Goal: Task Accomplishment & Management: Complete application form

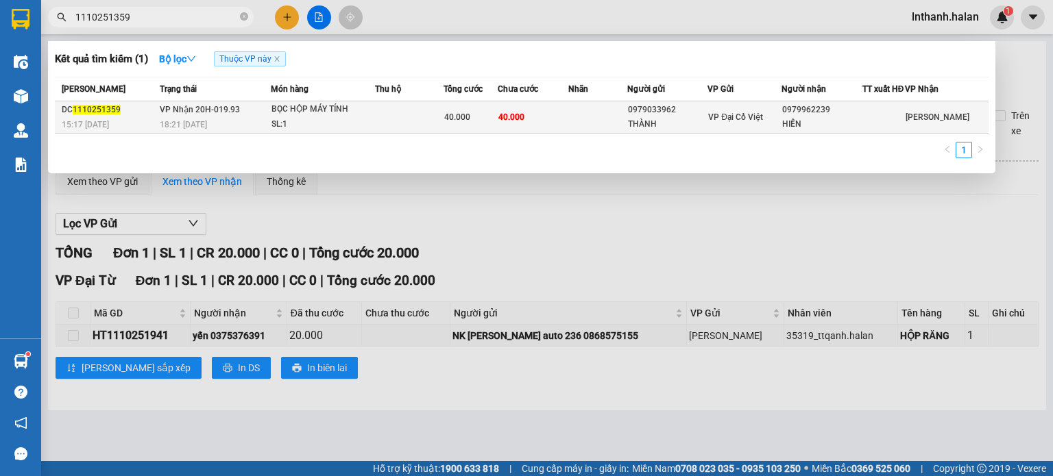
type input "1110251359"
click at [344, 130] on div "SL: 1" at bounding box center [322, 124] width 103 height 15
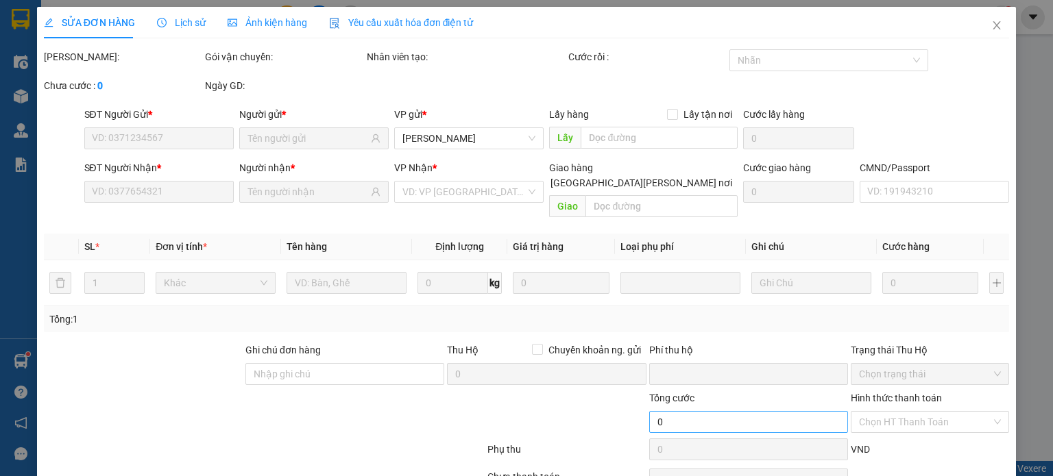
type input "0979033962"
type input "THÀNH"
type input "0979962239"
type input "HIỀN"
type input "0"
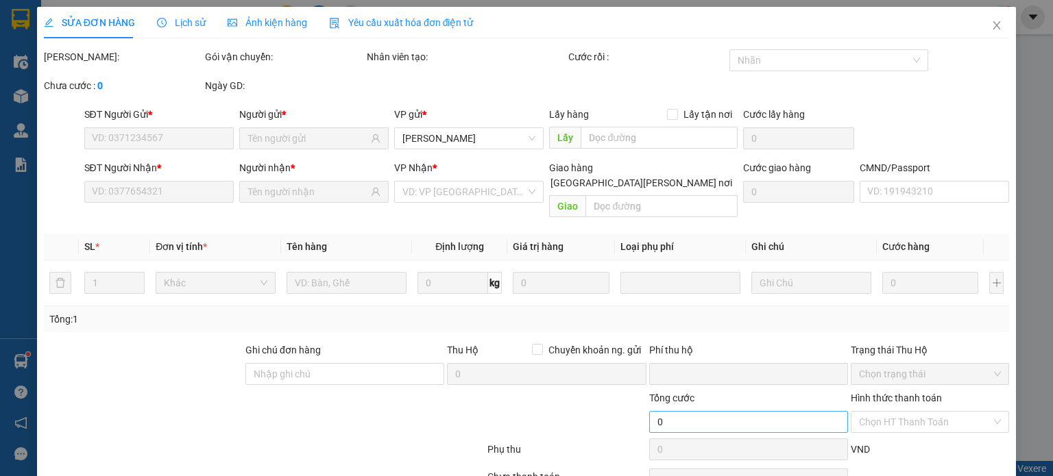
type input "40.000"
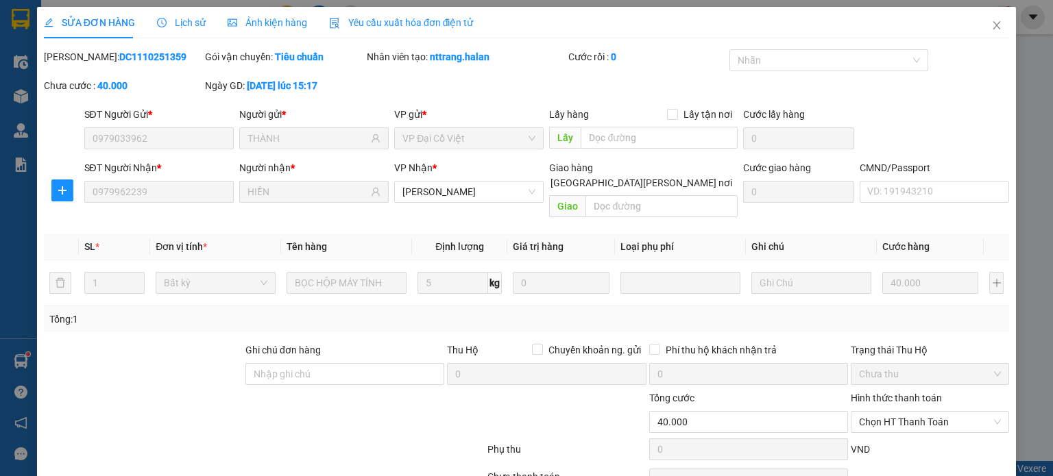
scroll to position [60, 0]
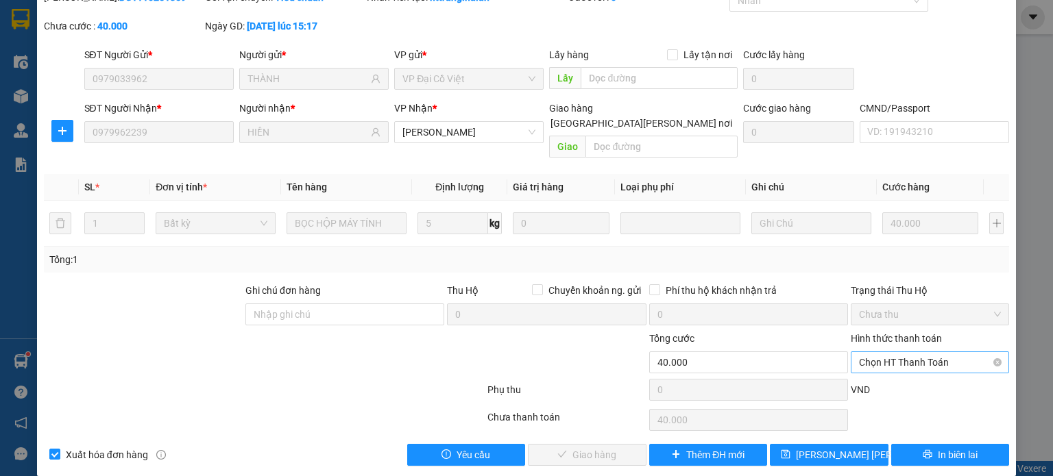
click at [928, 352] on span "Chọn HT Thanh Toán" at bounding box center [930, 362] width 142 height 21
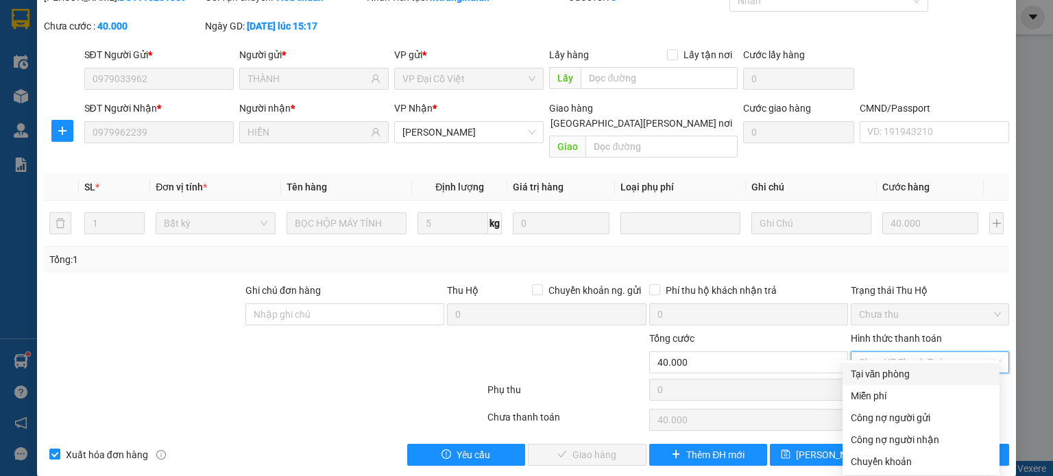
click at [910, 373] on div "Tại văn phòng" at bounding box center [921, 374] width 141 height 15
type input "0"
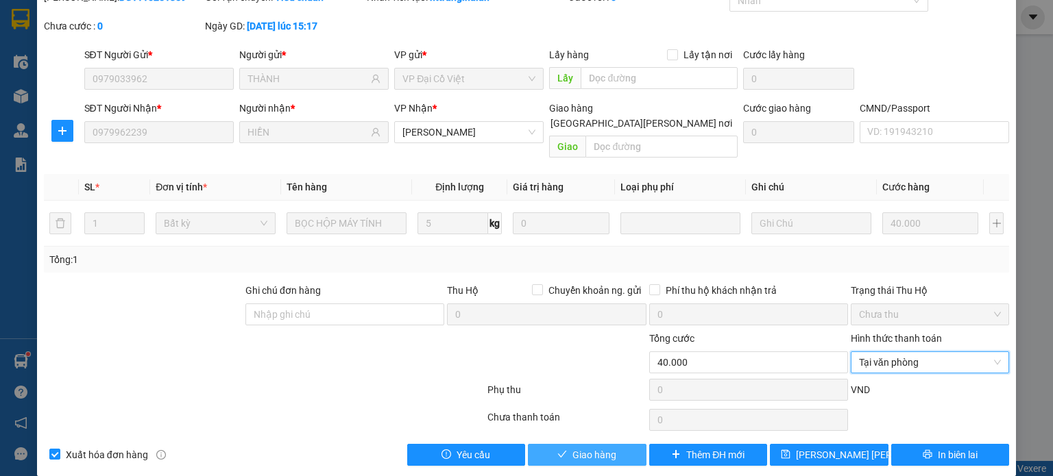
click at [612, 444] on button "Giao hàng" at bounding box center [587, 455] width 119 height 22
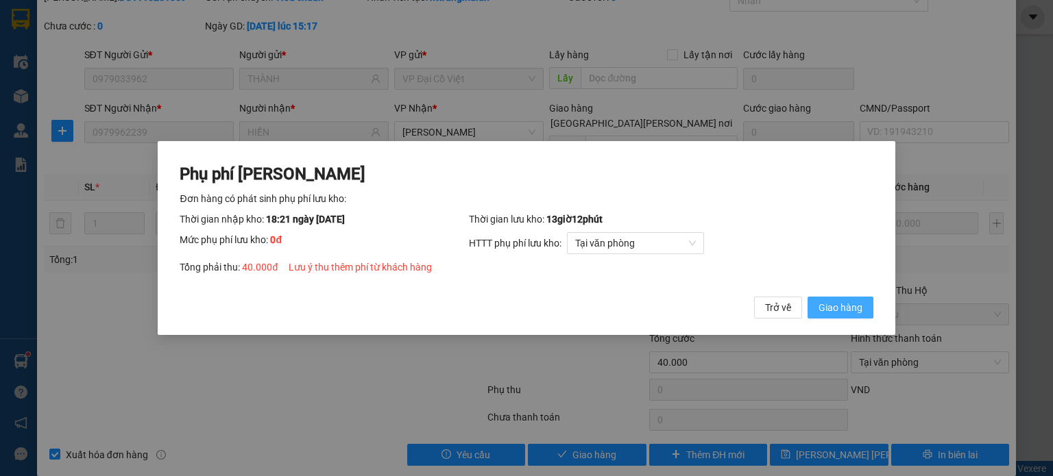
click at [831, 306] on span "Giao hàng" at bounding box center [841, 307] width 44 height 15
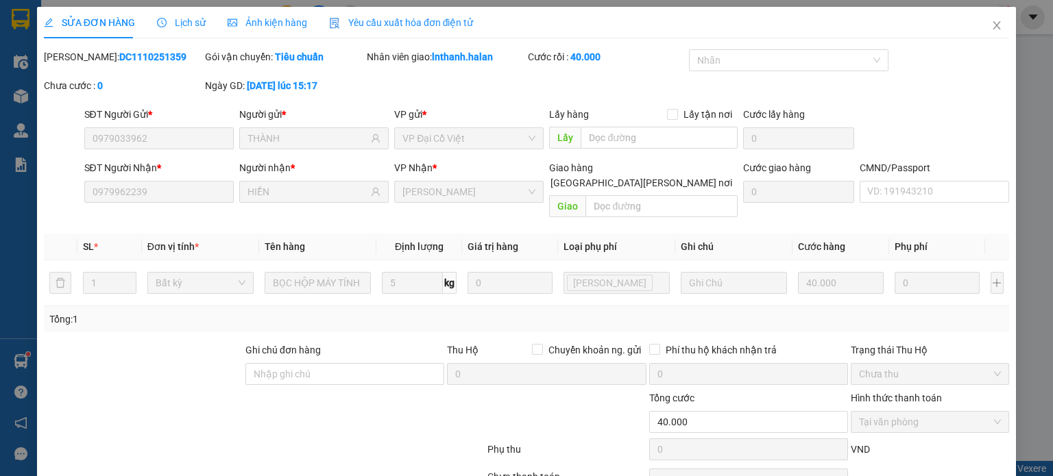
scroll to position [0, 0]
click at [993, 25] on icon "close" at bounding box center [997, 25] width 8 height 8
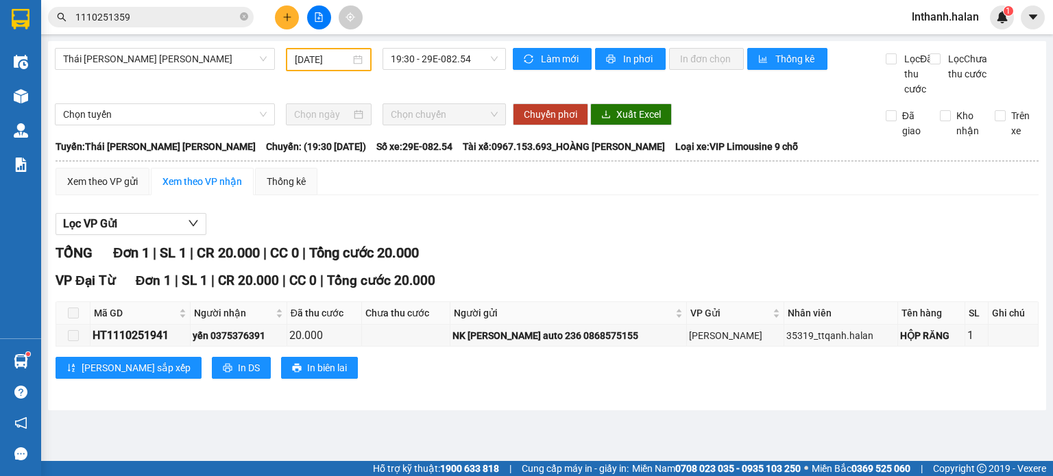
click at [136, 23] on input "1110251359" at bounding box center [156, 17] width 162 height 15
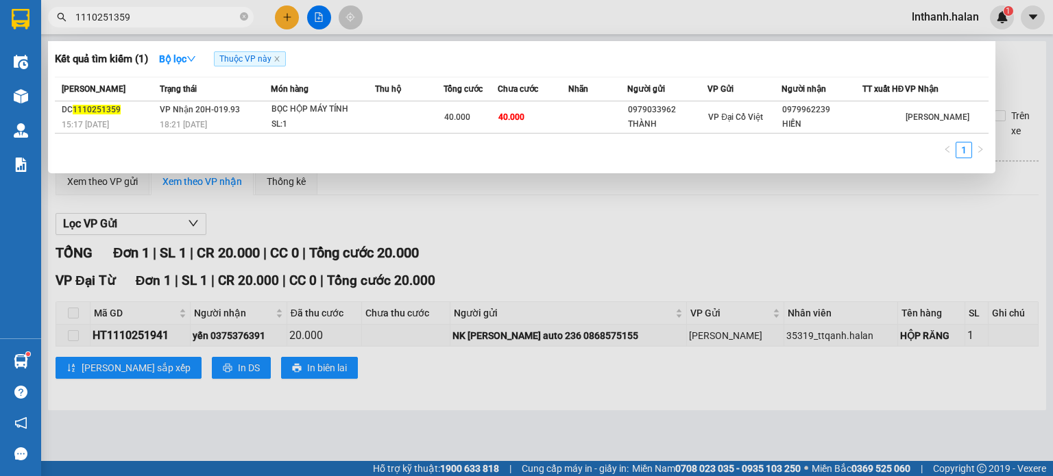
click at [136, 23] on input "1110251359" at bounding box center [156, 17] width 162 height 15
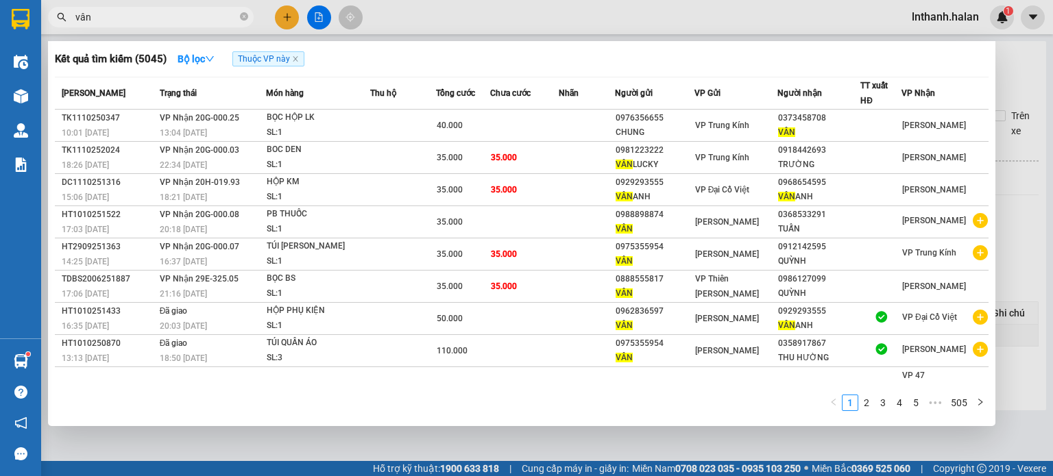
click at [231, 18] on input "vân" at bounding box center [156, 17] width 162 height 15
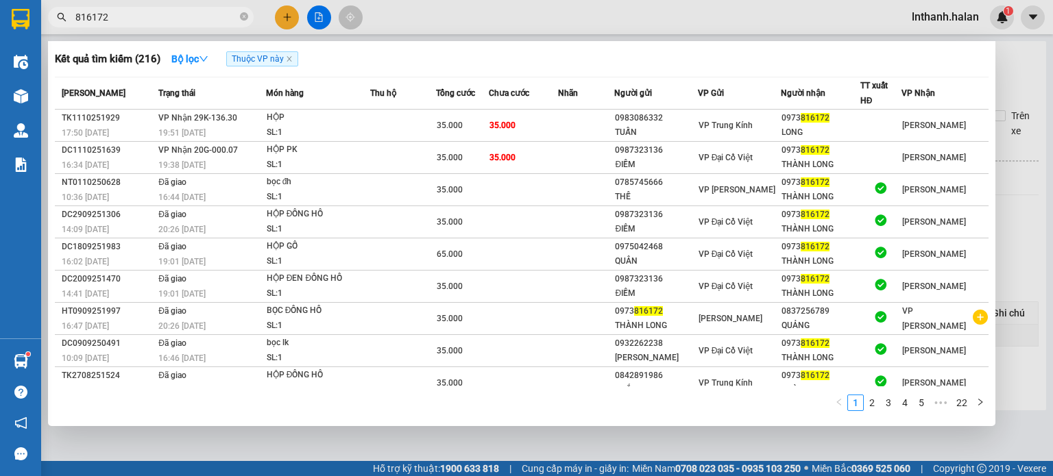
type input "816172"
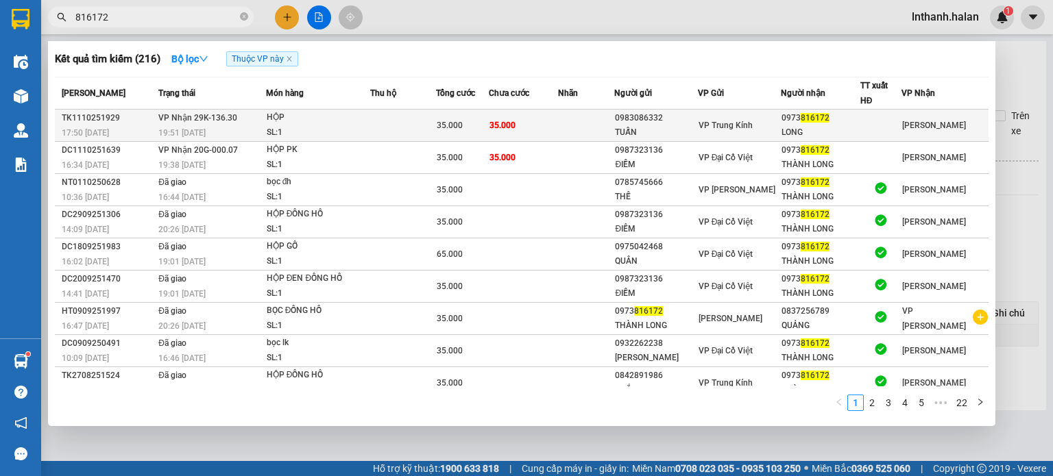
click at [581, 117] on td at bounding box center [586, 126] width 57 height 32
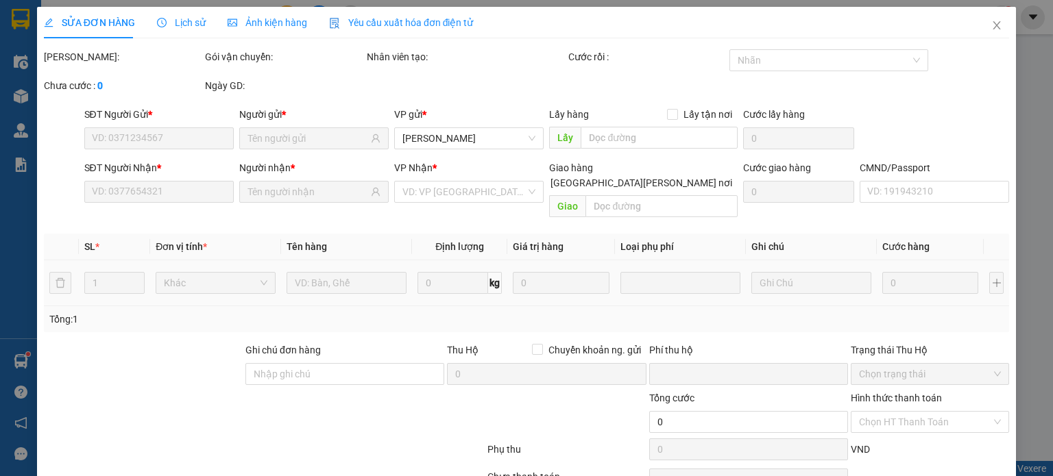
type input "0983086332"
type input "TUẤN"
type input "0973816172"
type input "LONG"
type input "0"
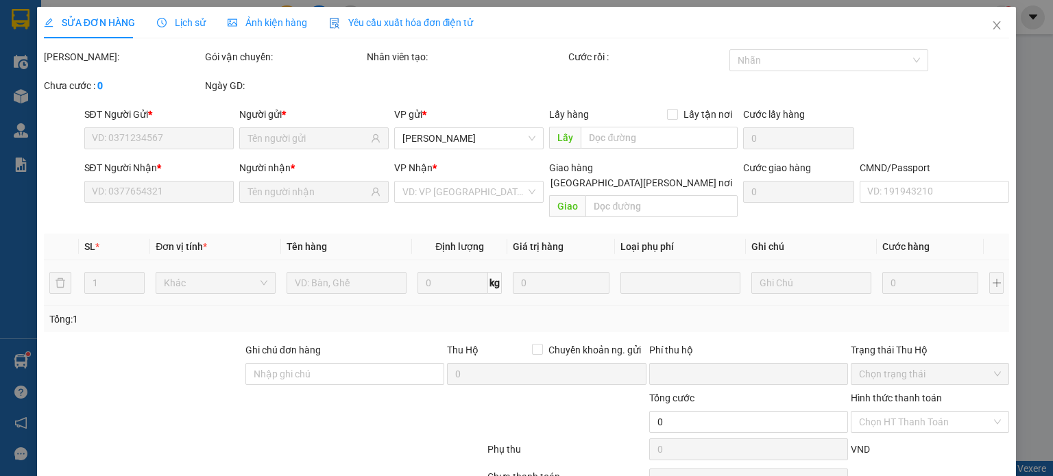
type input "35.000"
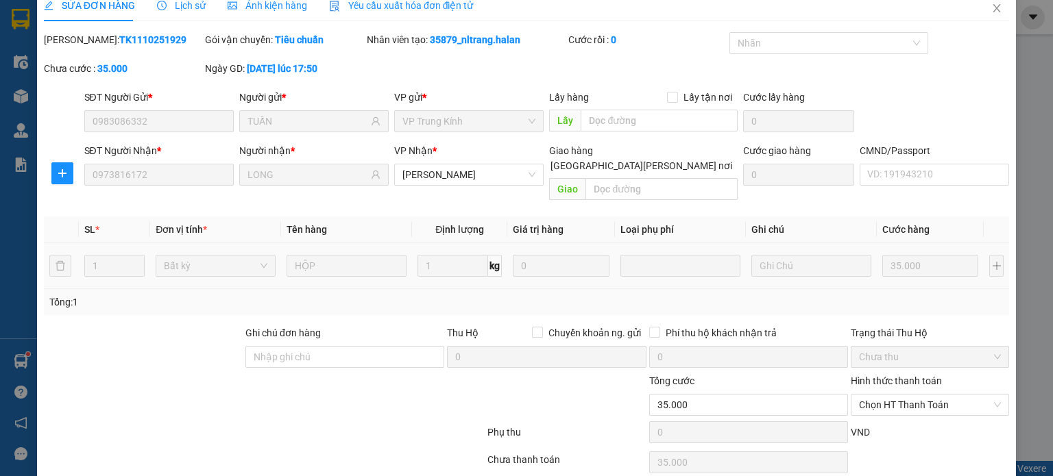
scroll to position [60, 0]
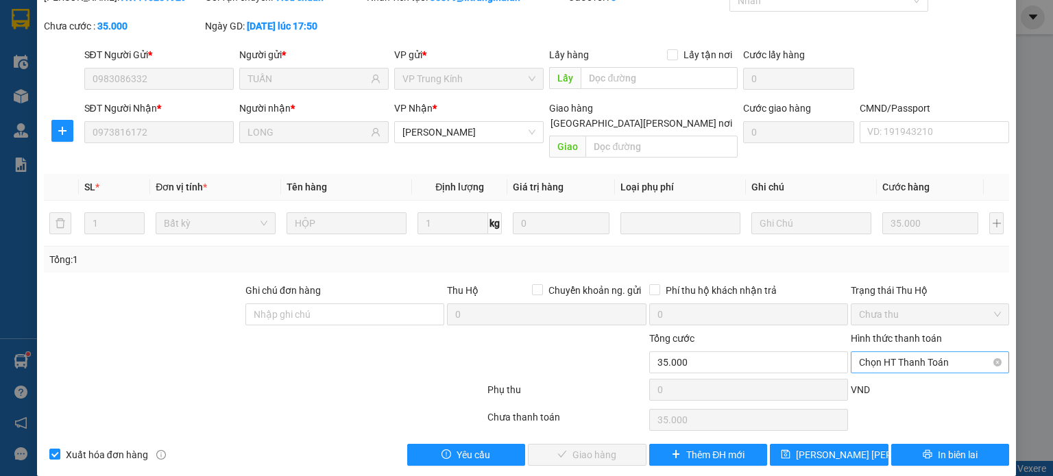
click at [868, 352] on span "Chọn HT Thanh Toán" at bounding box center [930, 362] width 142 height 21
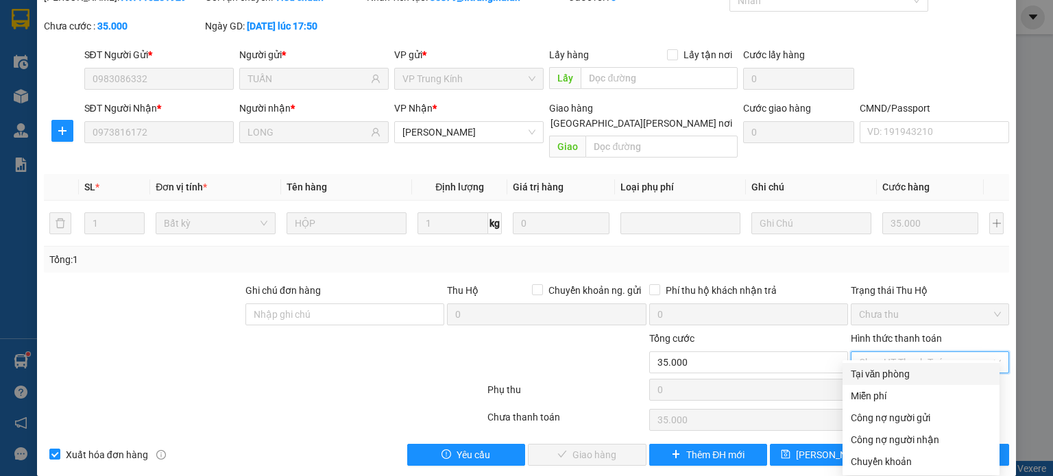
click at [899, 376] on div "Tại văn phòng" at bounding box center [921, 374] width 141 height 15
type input "0"
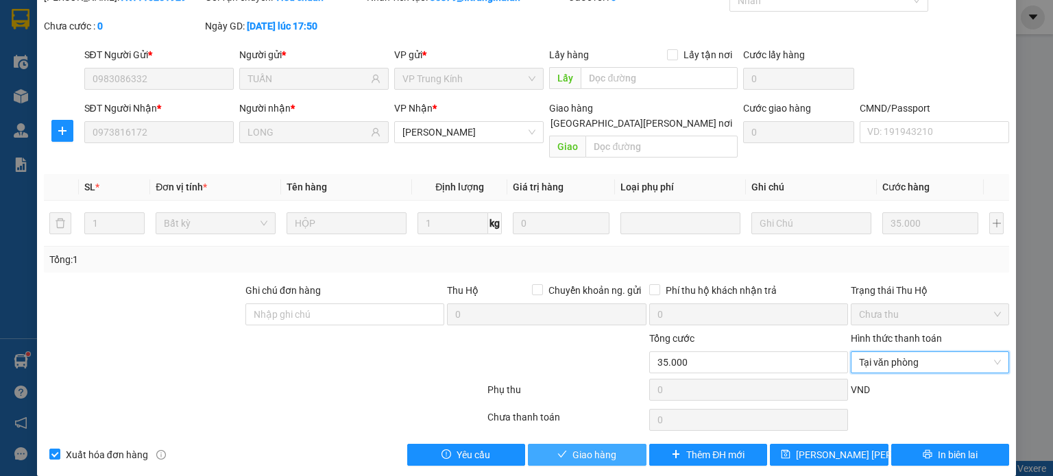
click at [590, 448] on button "Giao hàng" at bounding box center [587, 455] width 119 height 22
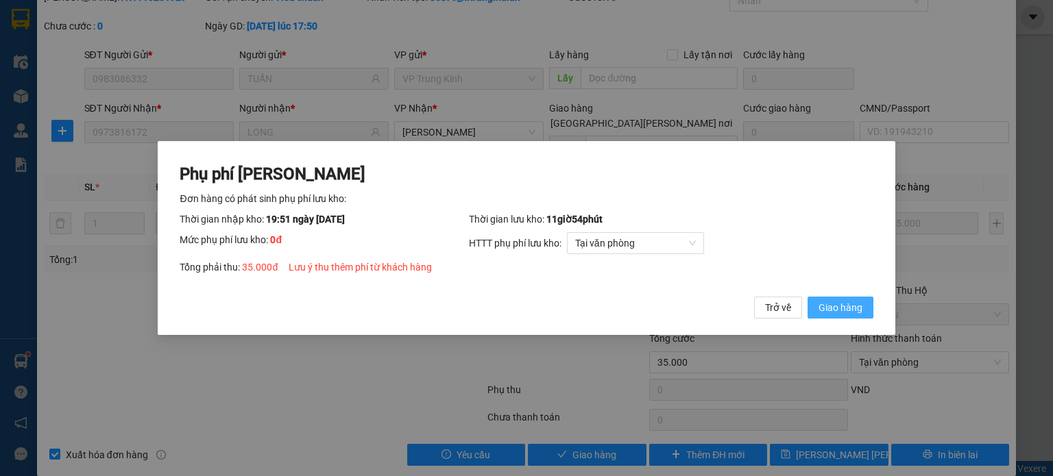
click at [848, 308] on span "Giao hàng" at bounding box center [841, 307] width 44 height 15
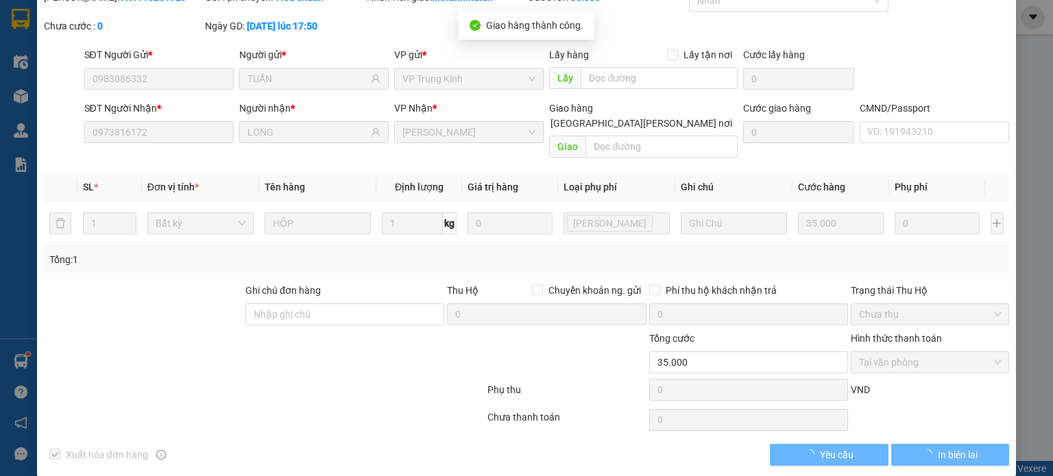
scroll to position [0, 0]
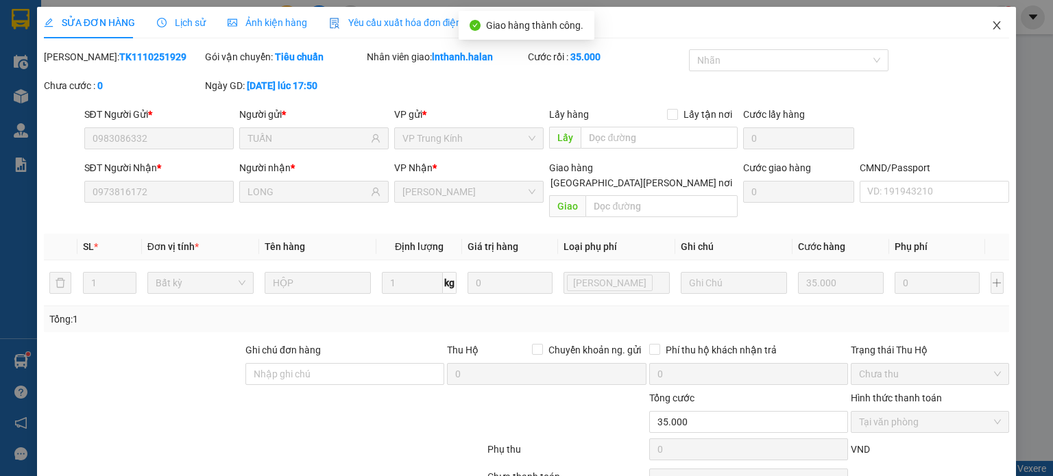
click at [991, 24] on icon "close" at bounding box center [996, 25] width 11 height 11
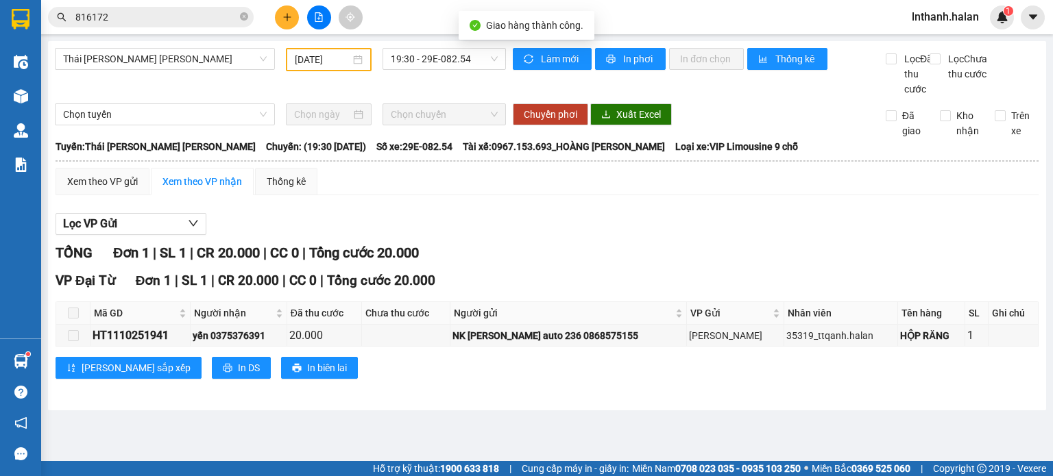
click at [180, 16] on input "816172" at bounding box center [156, 17] width 162 height 15
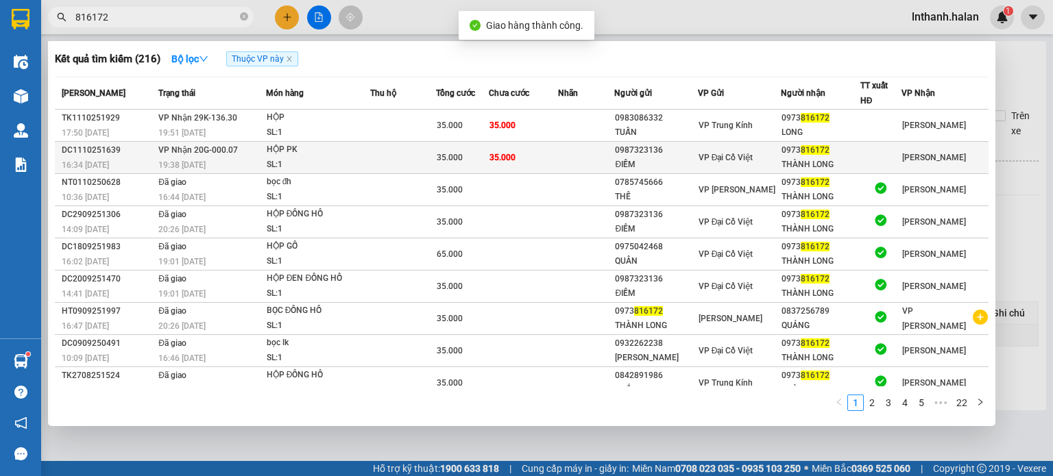
click at [238, 161] on div "19:38 [DATE]" at bounding box center [211, 165] width 107 height 15
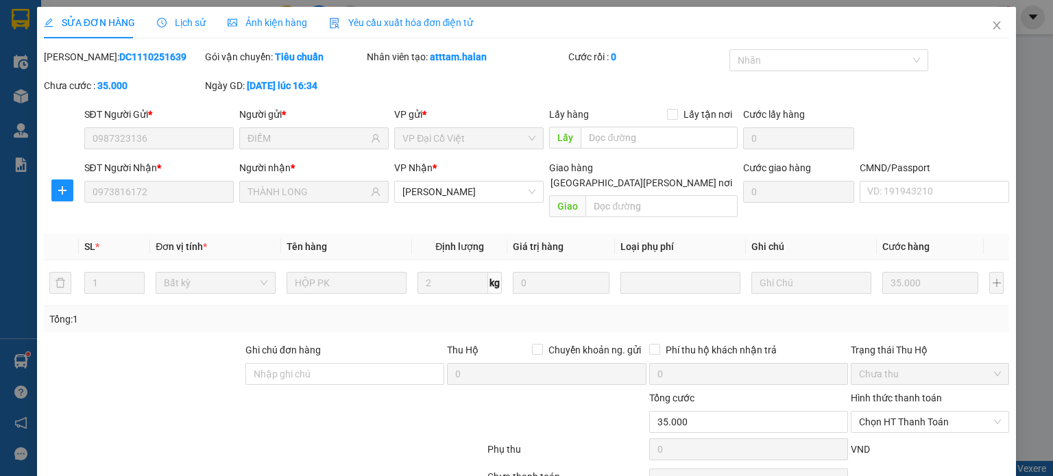
type input "0987323136"
type input "ĐIỀM"
type input "0973816172"
type input "THÀNH LONG"
type input "0"
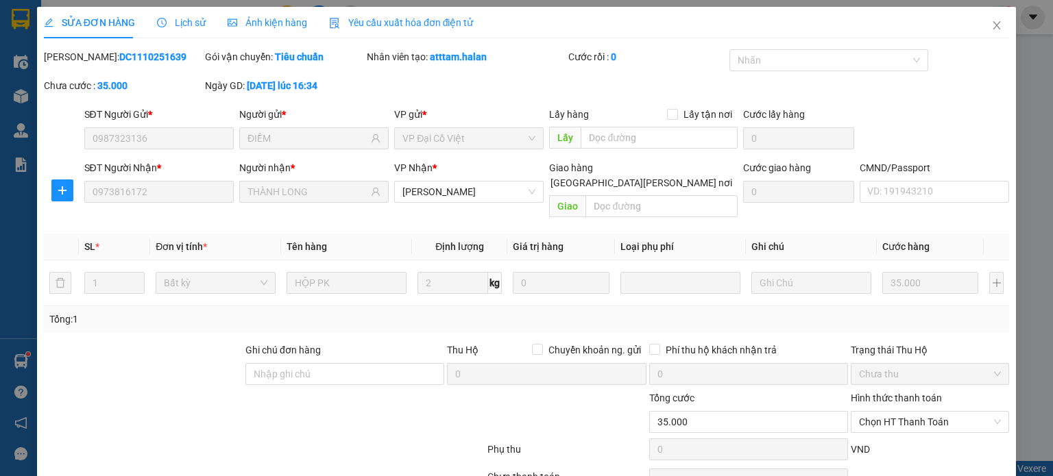
type input "35.000"
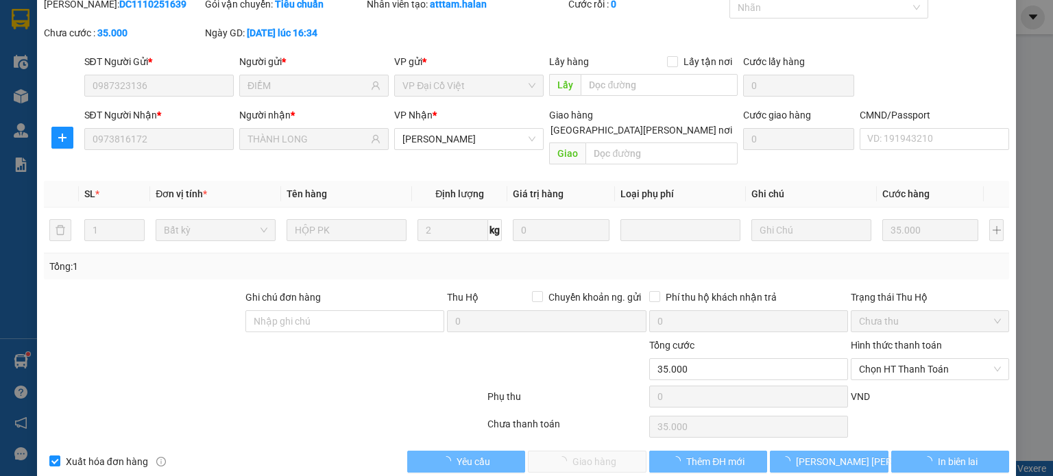
scroll to position [60, 0]
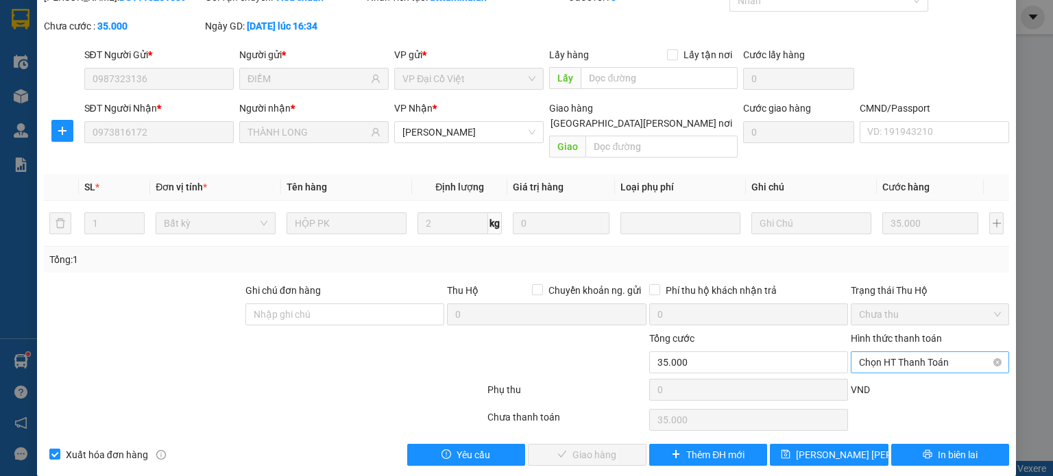
click at [911, 352] on span "Chọn HT Thanh Toán" at bounding box center [930, 362] width 142 height 21
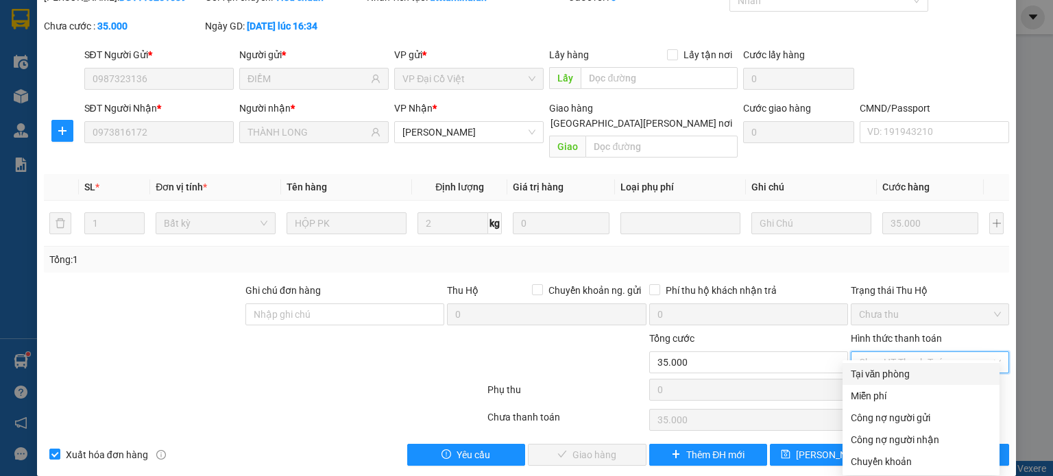
click at [905, 376] on div "Tại văn phòng" at bounding box center [921, 374] width 141 height 15
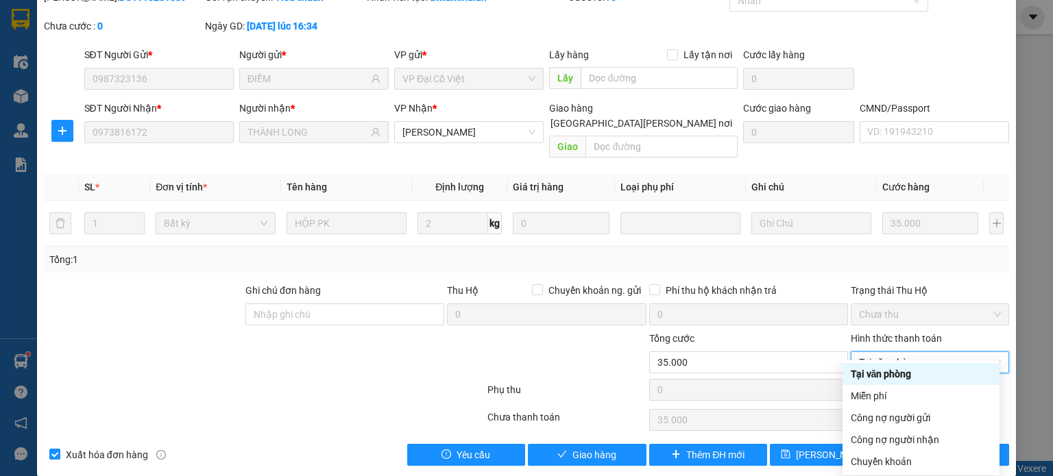
type input "0"
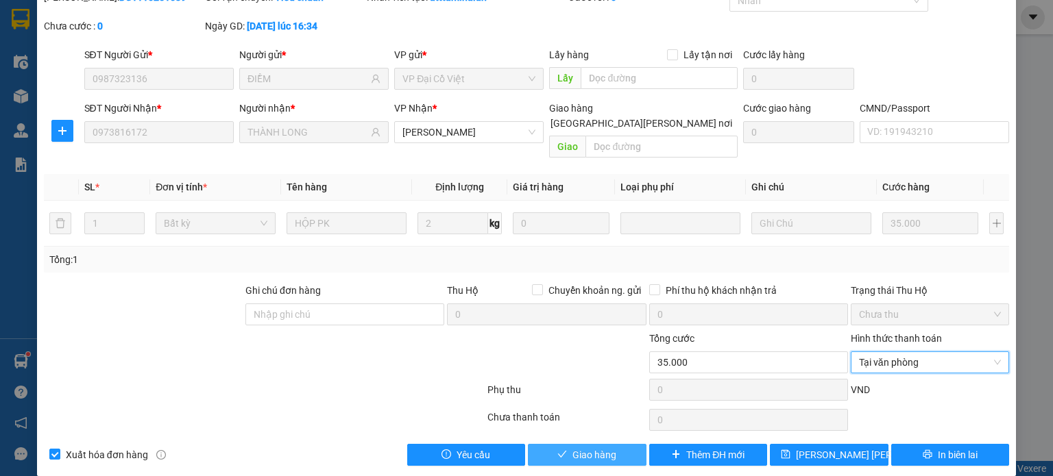
click at [607, 448] on span "Giao hàng" at bounding box center [594, 455] width 44 height 15
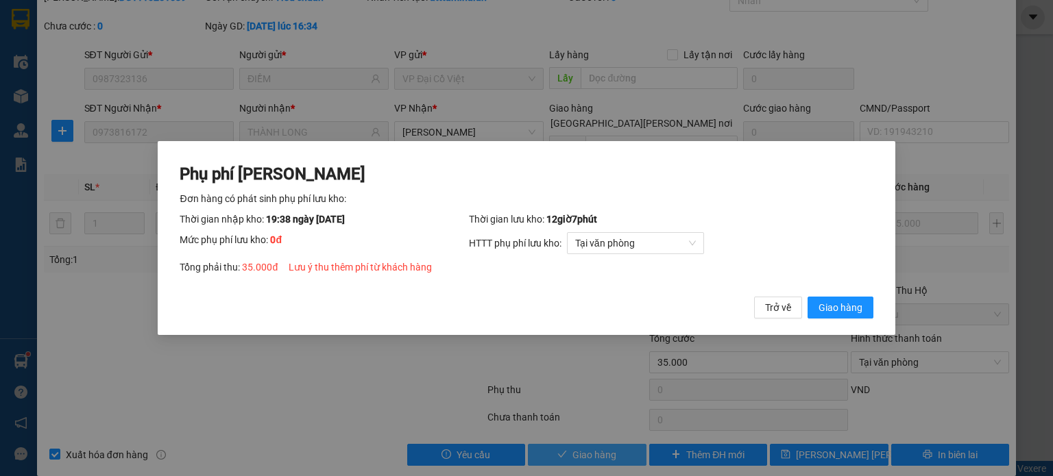
click at [808, 297] on button "Giao hàng" at bounding box center [841, 308] width 66 height 22
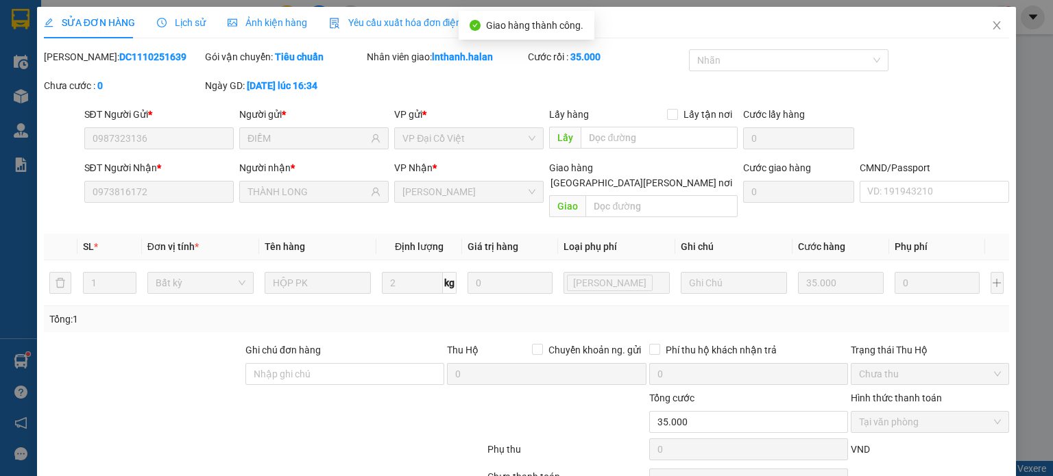
scroll to position [0, 0]
click at [991, 25] on icon "close" at bounding box center [996, 25] width 11 height 11
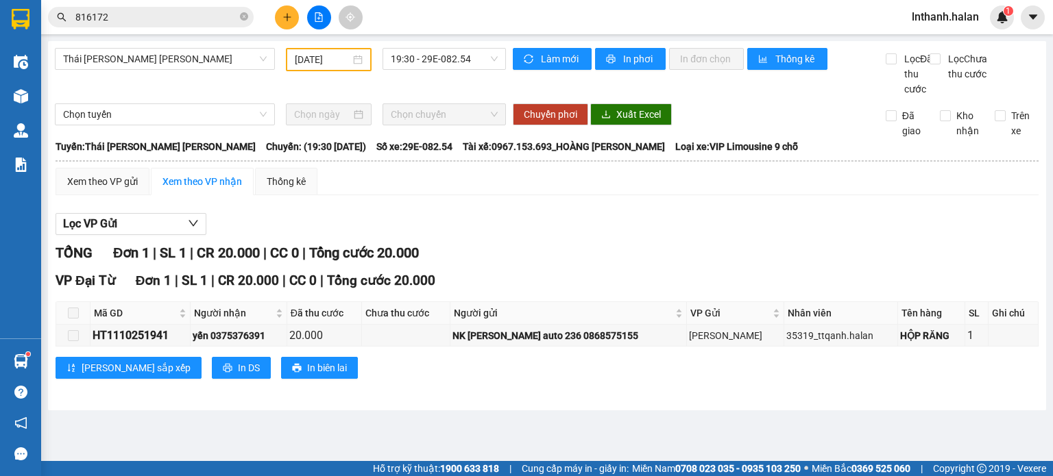
click at [195, 16] on input "816172" at bounding box center [156, 17] width 162 height 15
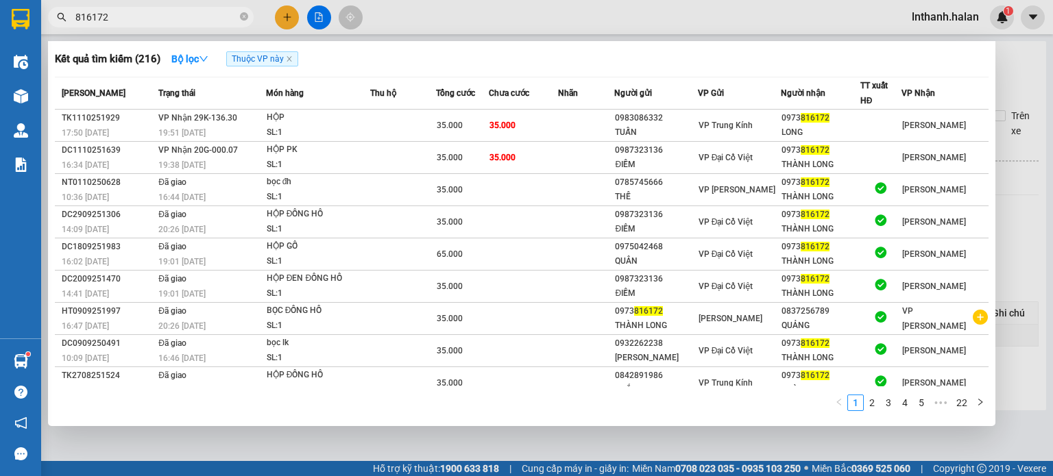
click at [195, 16] on input "816172" at bounding box center [156, 17] width 162 height 15
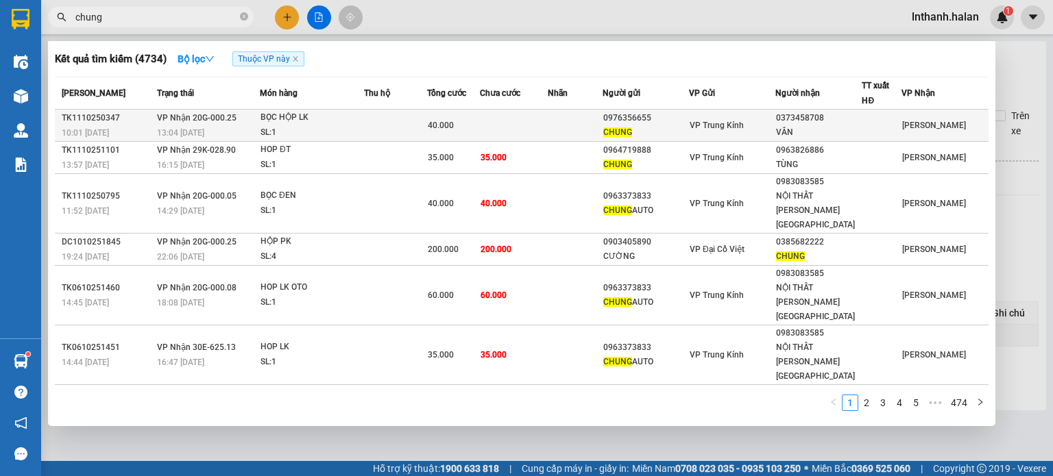
type input "chung"
click at [395, 123] on td at bounding box center [395, 126] width 63 height 32
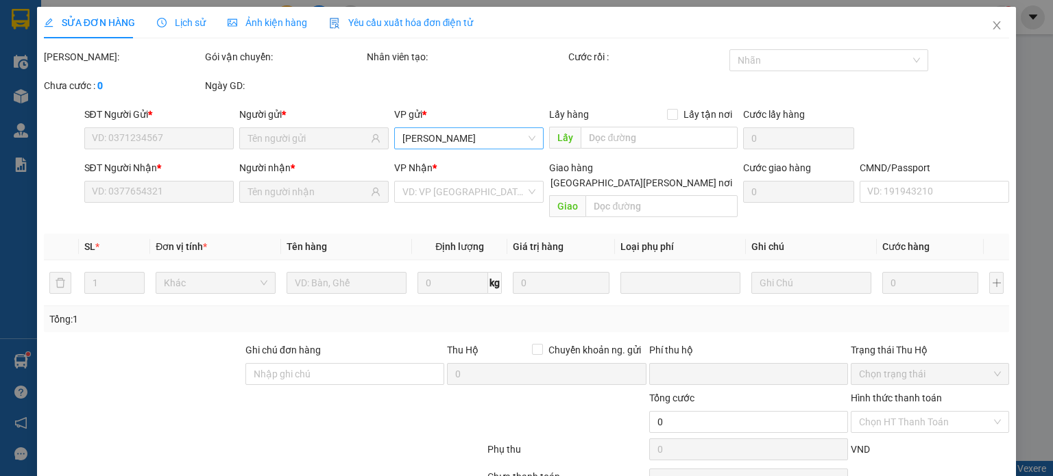
type input "0976356655"
type input "CHUNG"
type input "0373458708"
type input "VÂN"
type input "0"
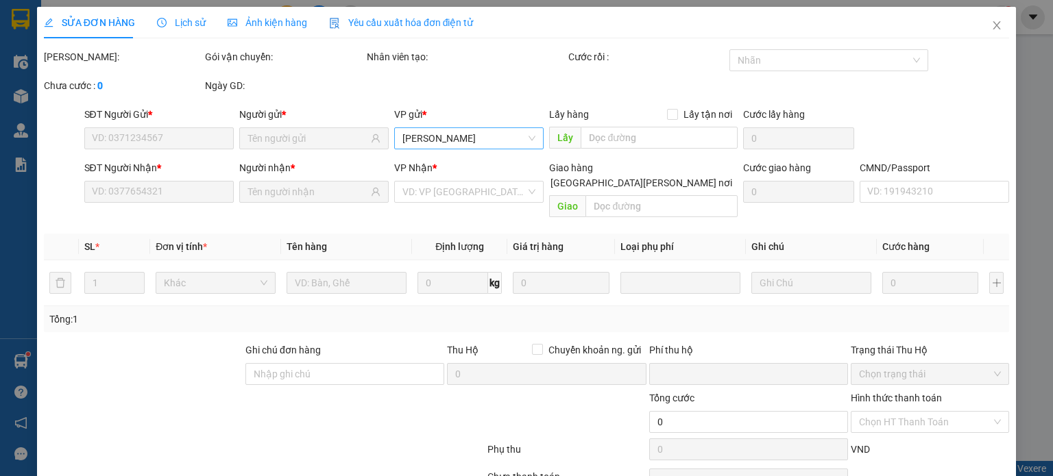
type input "40.000"
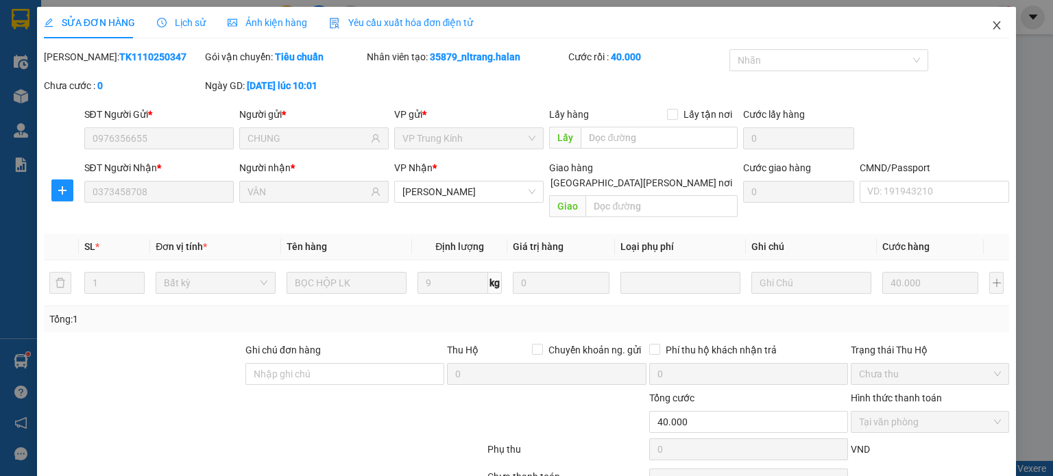
click at [991, 27] on icon "close" at bounding box center [996, 25] width 11 height 11
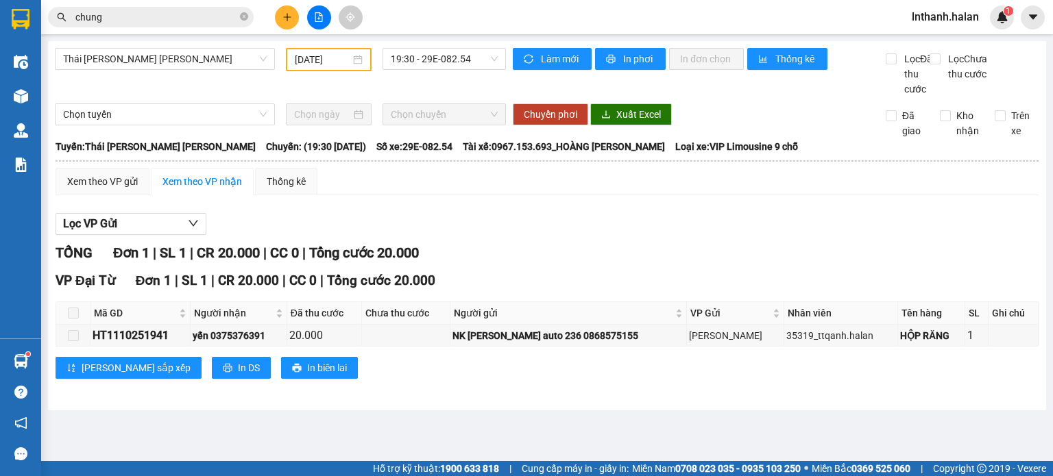
click at [428, 411] on div "Thái [PERSON_NAME][GEOGRAPHIC_DATA][PERSON_NAME] [DATE] 19:30 - 29E-082.54 [PER…" at bounding box center [547, 226] width 998 height 370
